Goal: Information Seeking & Learning: Learn about a topic

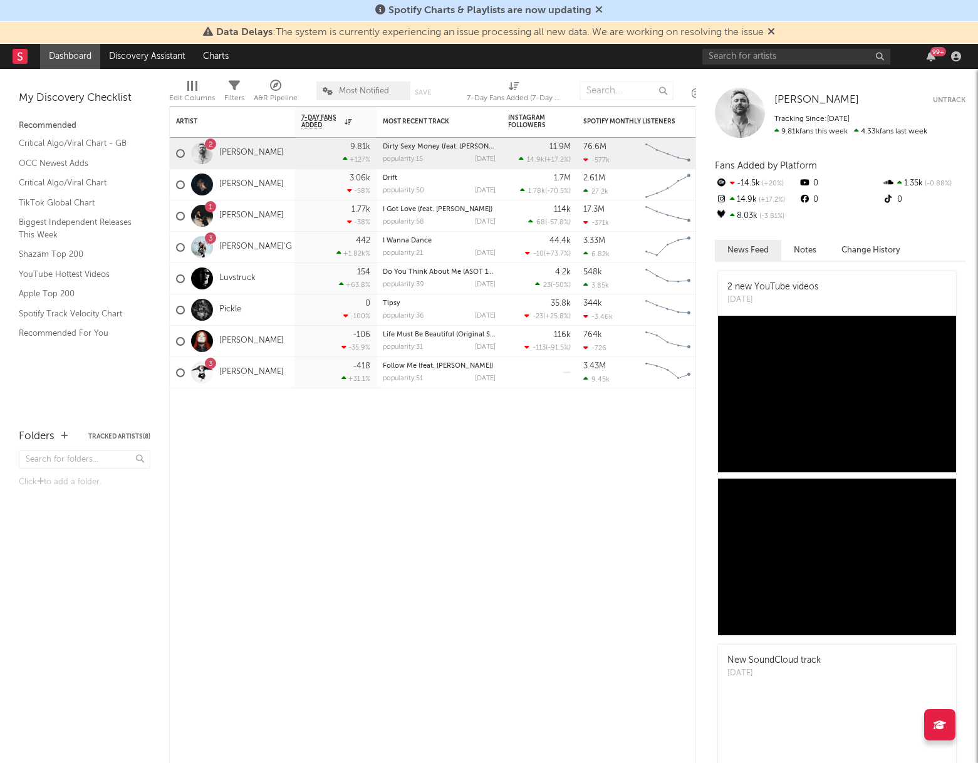
click at [794, 64] on div "99 +" at bounding box center [833, 56] width 263 height 25
click at [794, 58] on input "text" at bounding box center [796, 57] width 188 height 16
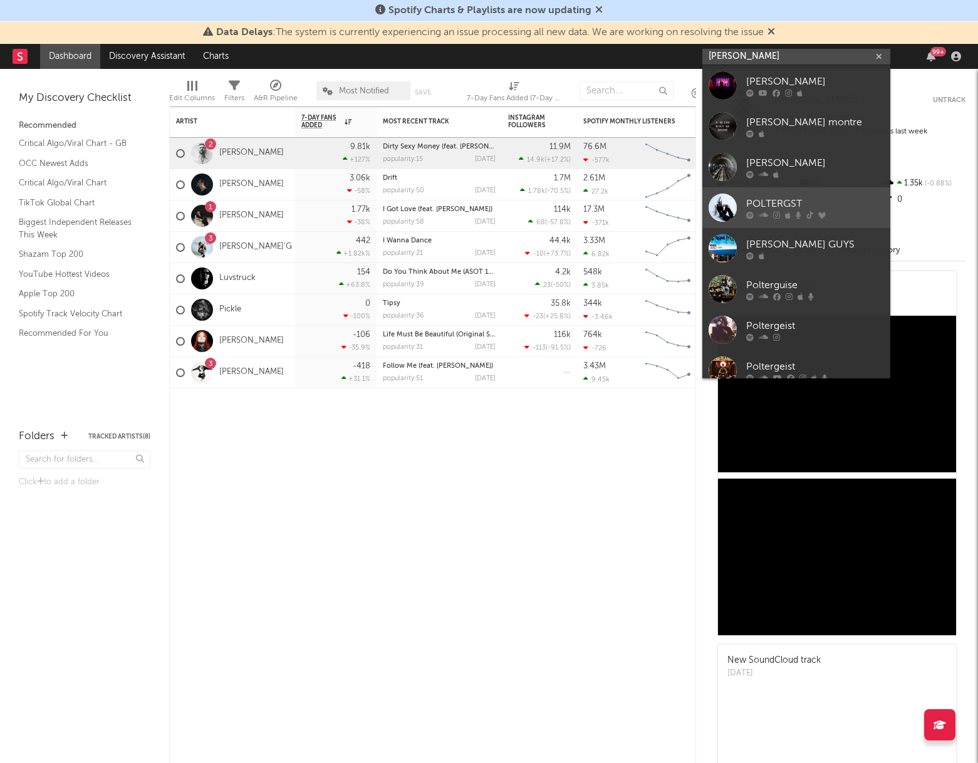
type input "[PERSON_NAME]"
click at [810, 202] on div "POLTERGST" at bounding box center [815, 203] width 138 height 15
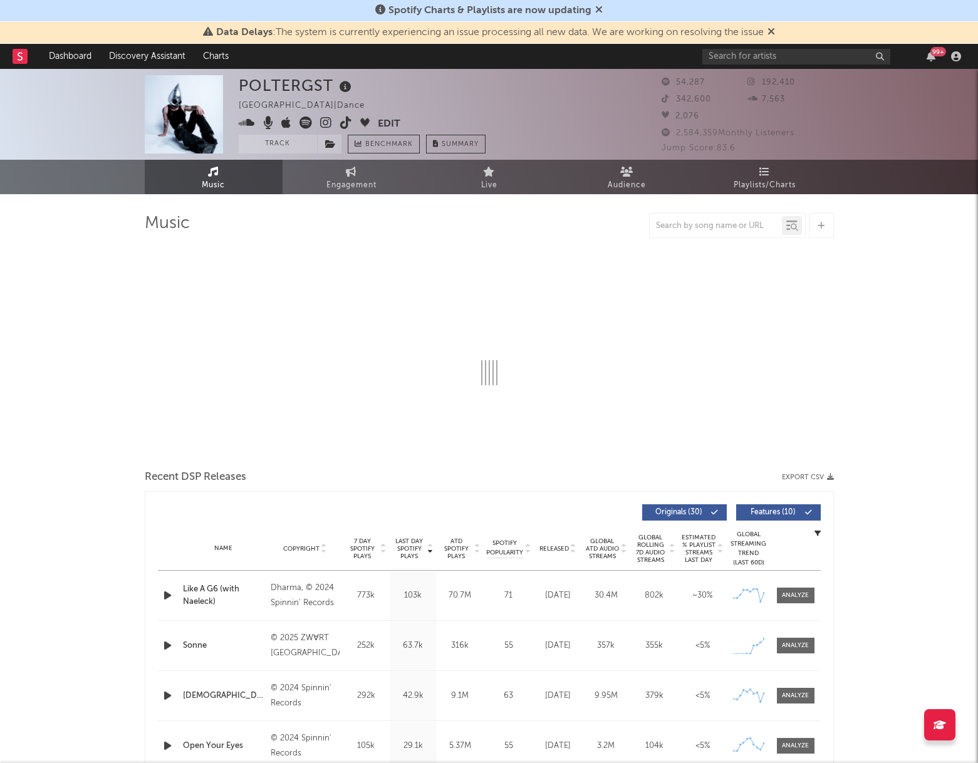
select select "6m"
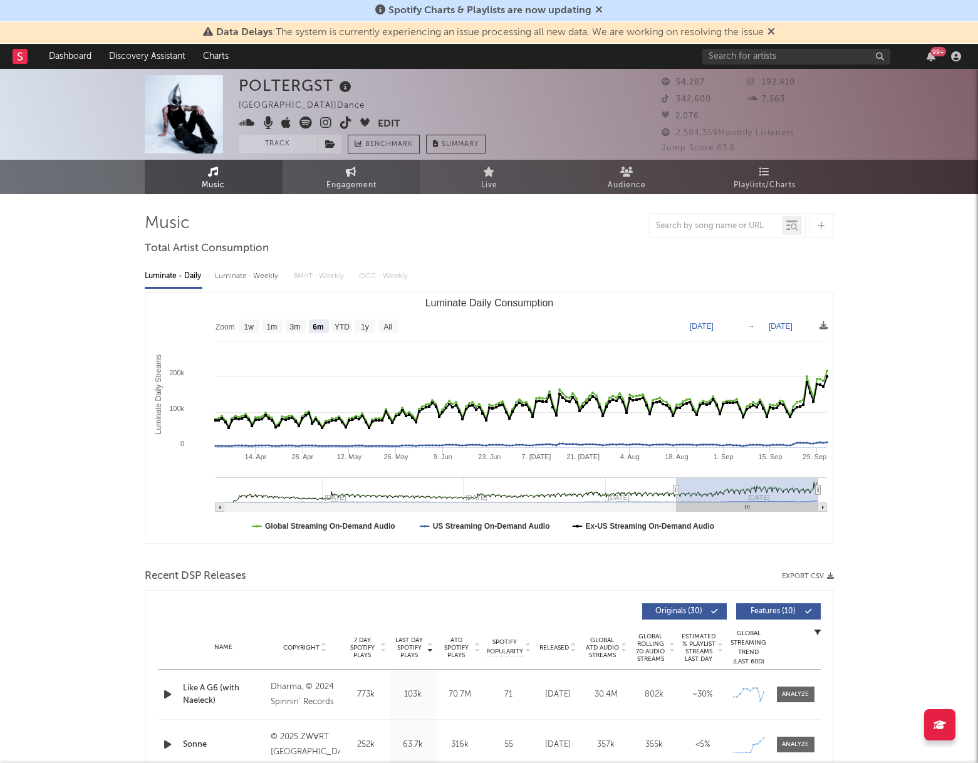
click at [358, 180] on span "Engagement" at bounding box center [351, 185] width 50 height 15
select select "1w"
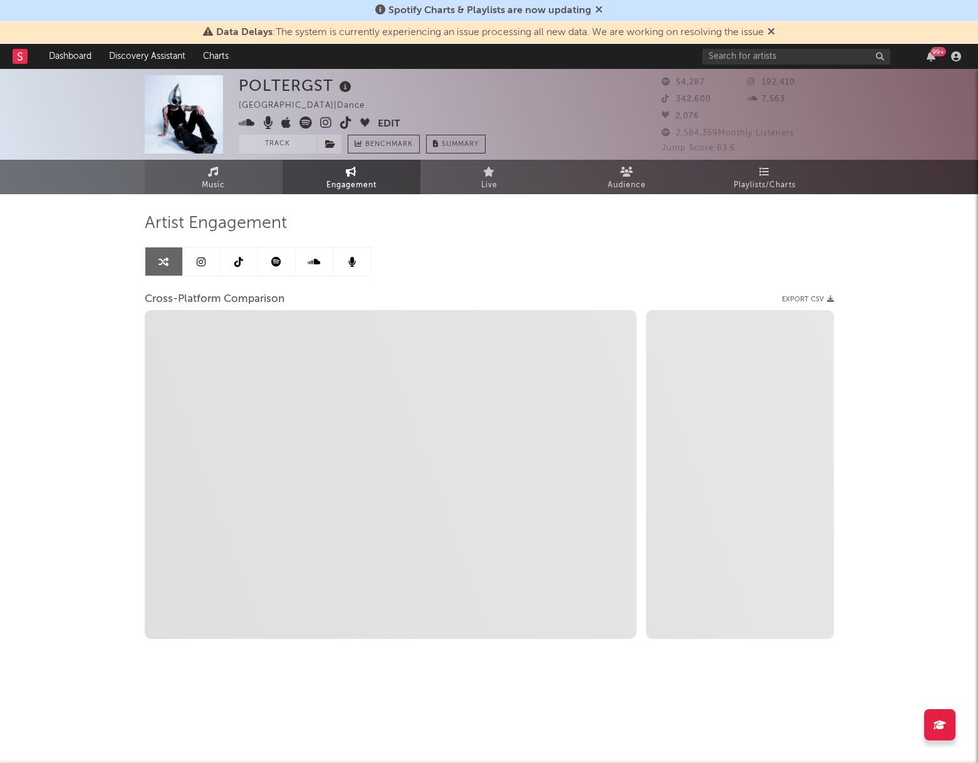
click at [256, 182] on link "Music" at bounding box center [214, 177] width 138 height 34
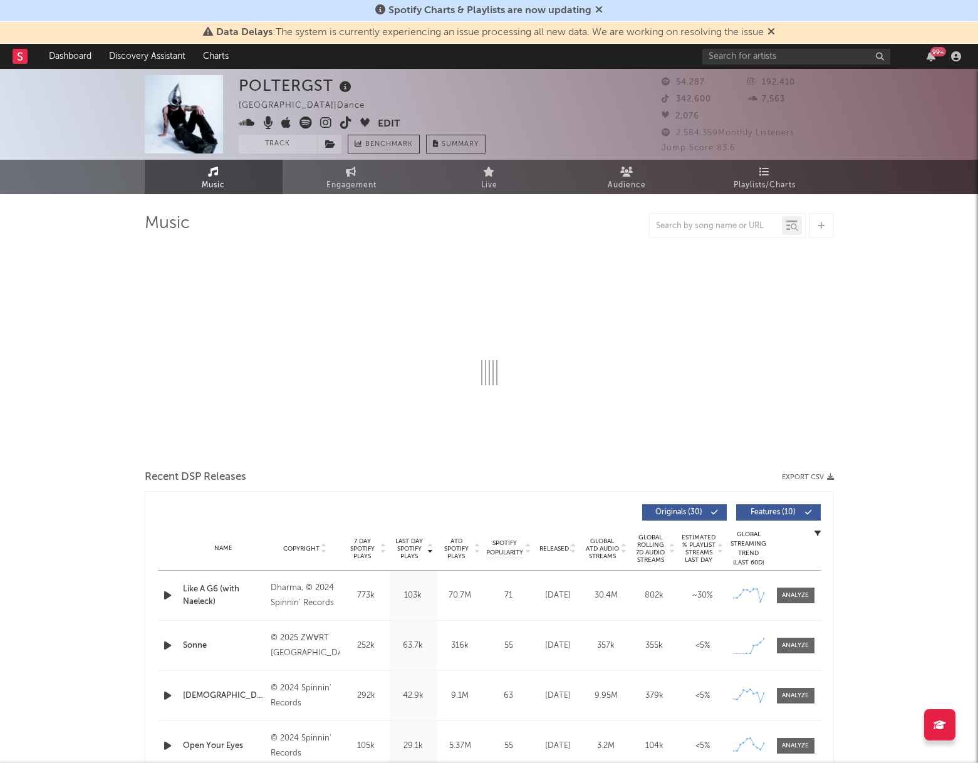
select select "6m"
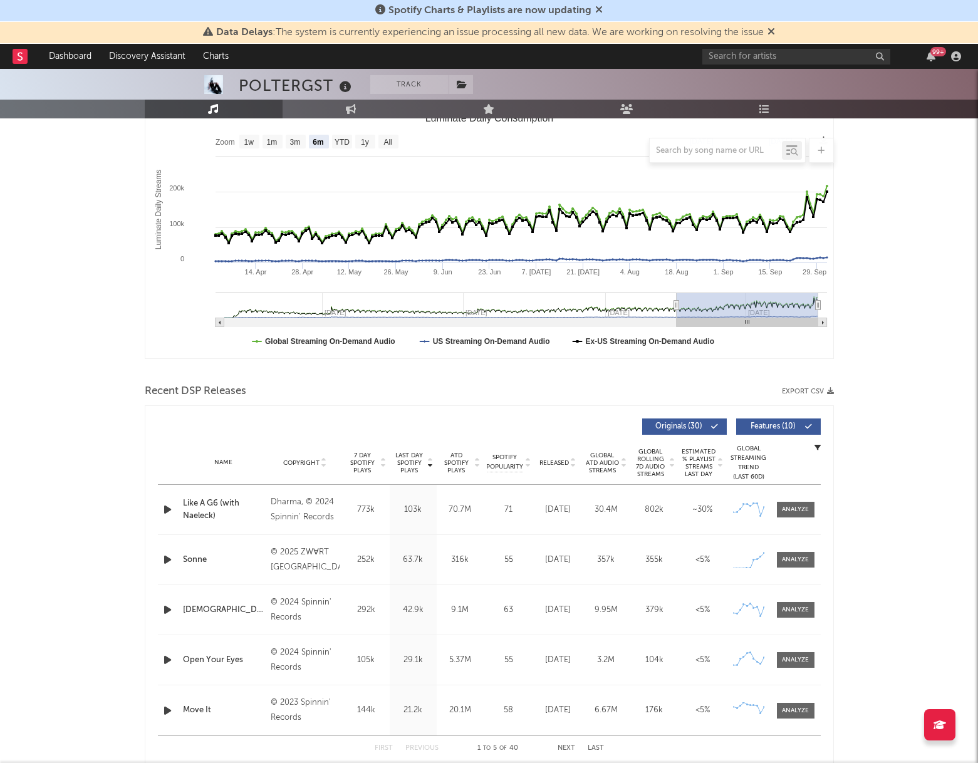
scroll to position [192, 0]
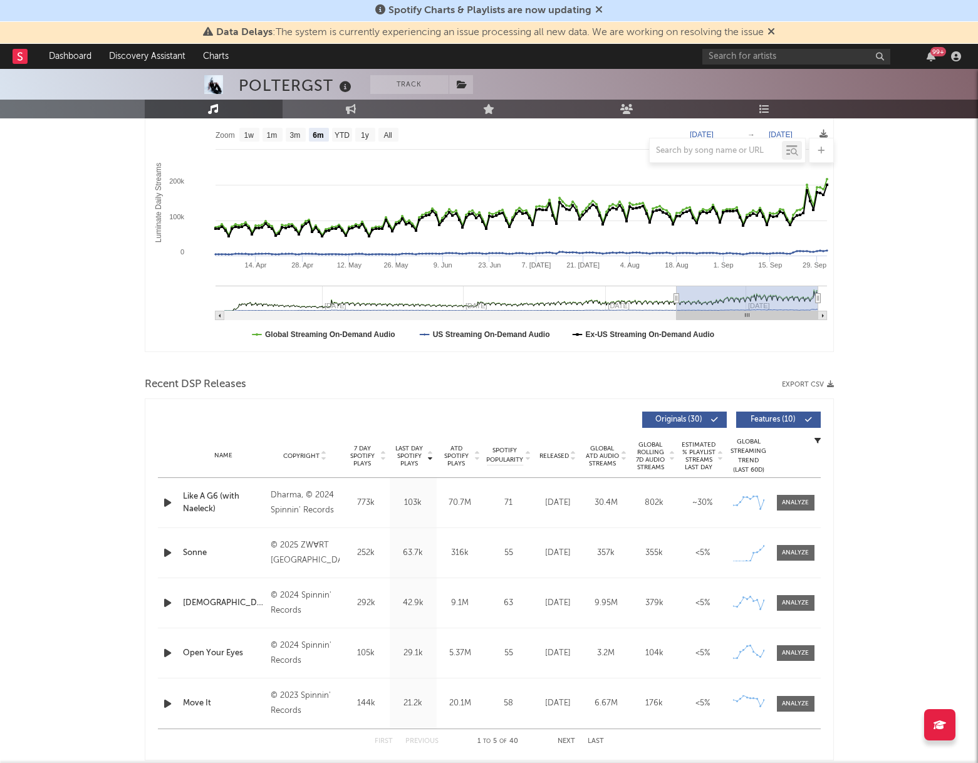
click at [190, 555] on div "Sonne" at bounding box center [224, 553] width 82 height 13
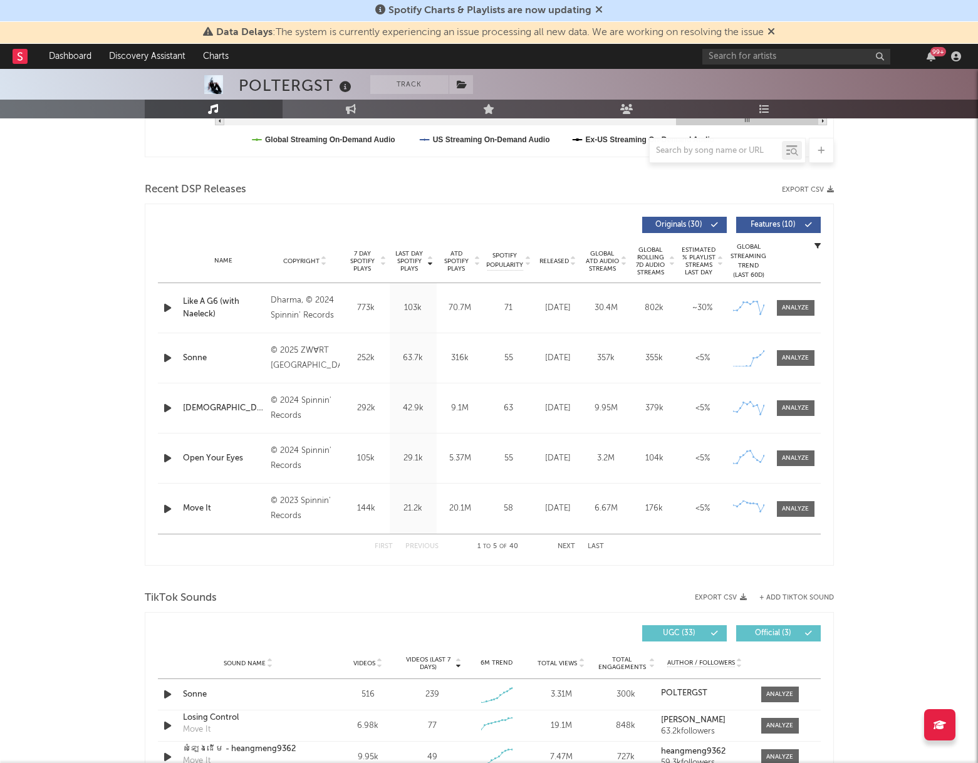
scroll to position [678, 0]
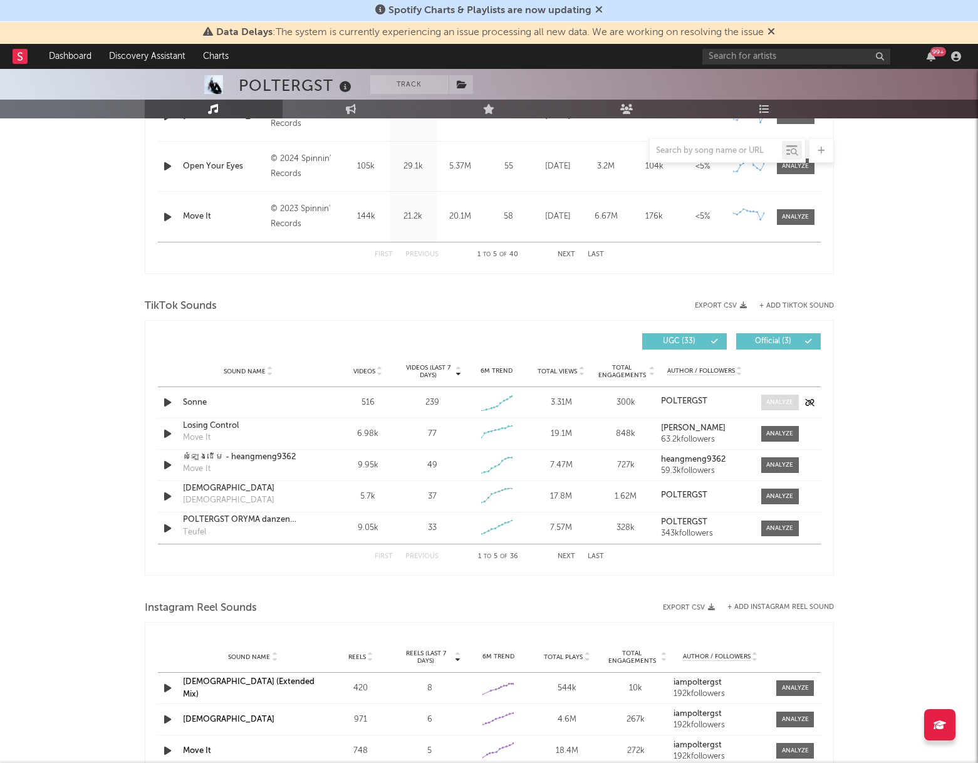
click at [787, 396] on span at bounding box center [780, 403] width 38 height 16
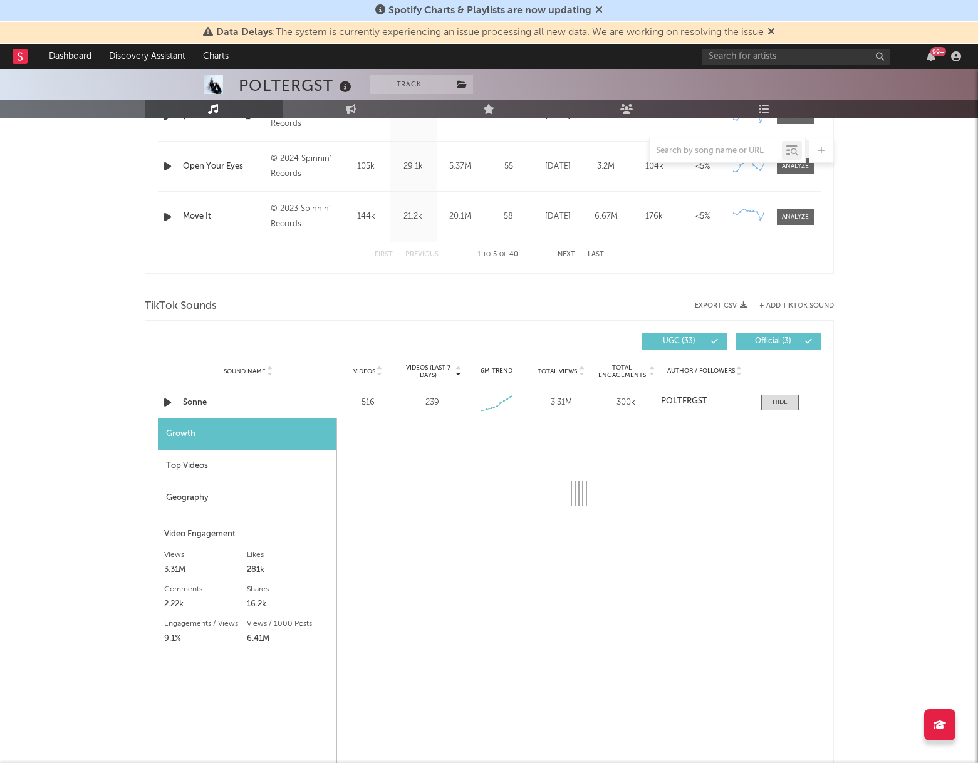
select select "1w"
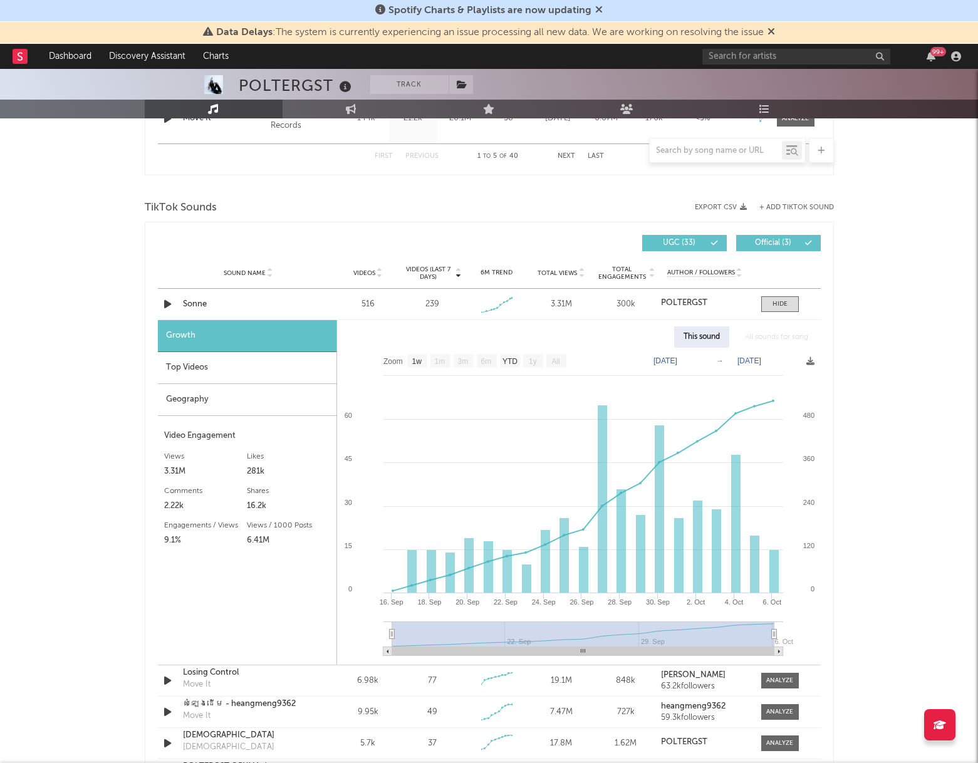
scroll to position [774, 0]
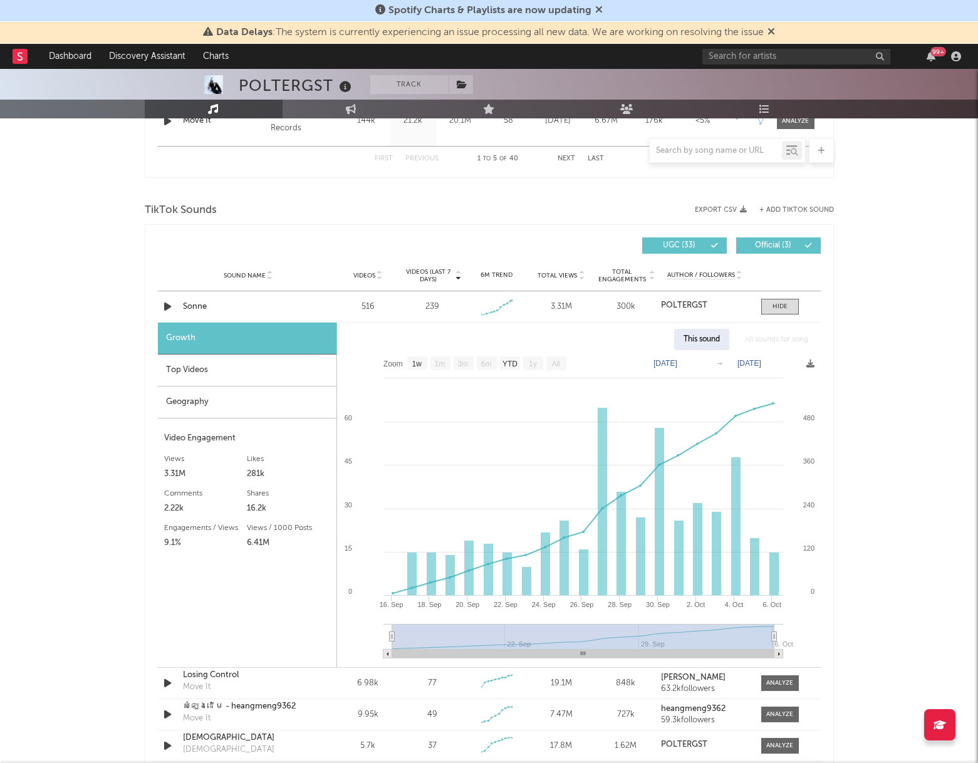
drag, startPoint x: 201, startPoint y: 510, endPoint x: 190, endPoint y: 512, distance: 11.3
click at [190, 512] on div "2.22k" at bounding box center [205, 508] width 83 height 15
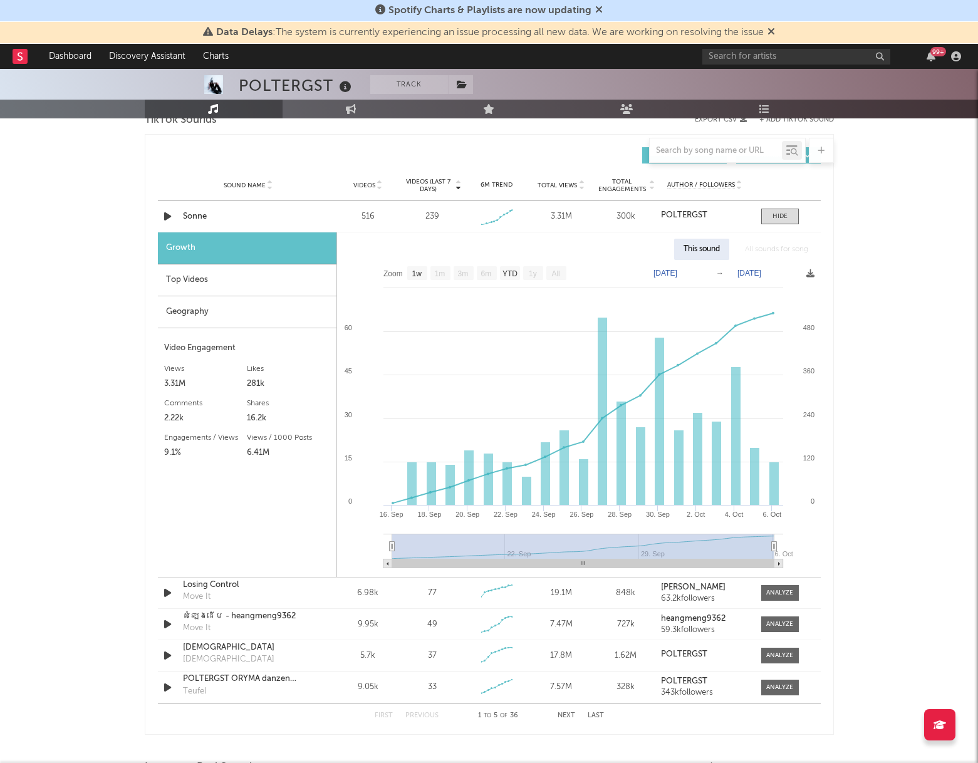
scroll to position [867, 0]
